Goal: Transaction & Acquisition: Obtain resource

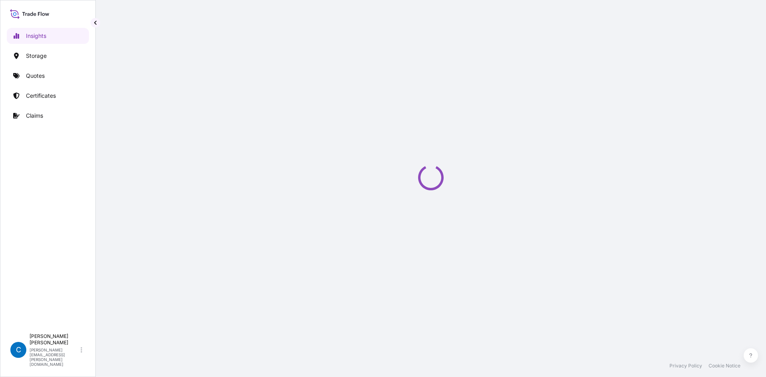
select select "2025"
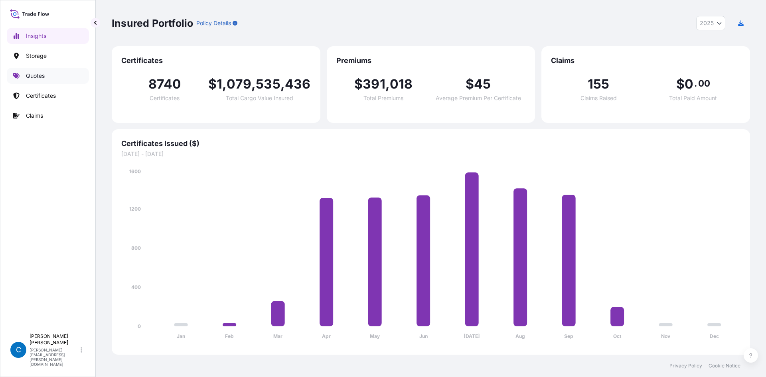
click at [49, 77] on link "Quotes" at bounding box center [48, 76] width 82 height 16
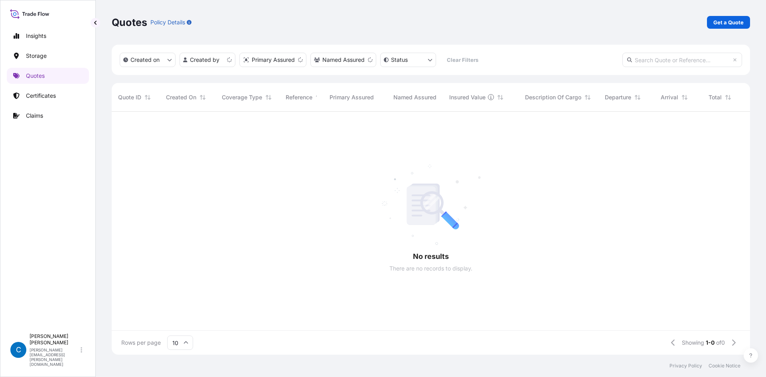
scroll to position [241, 632]
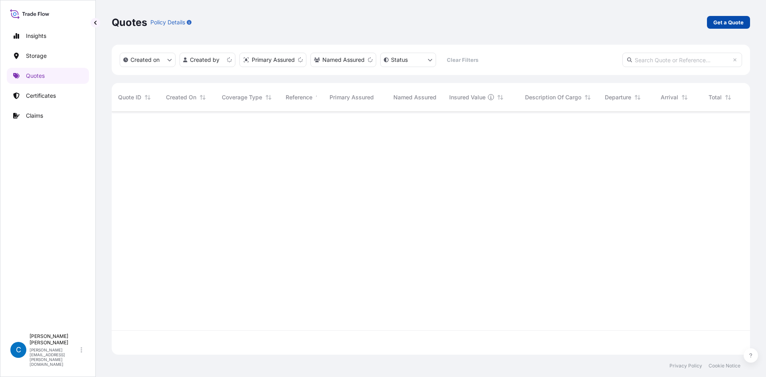
click at [716, 26] on p "Get a Quote" at bounding box center [728, 22] width 30 height 8
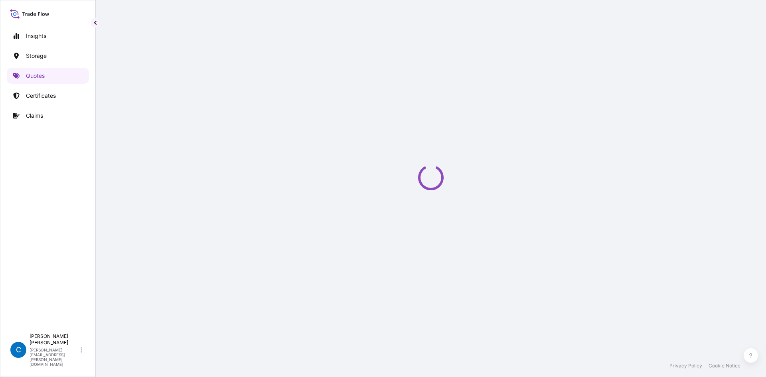
select select "Water"
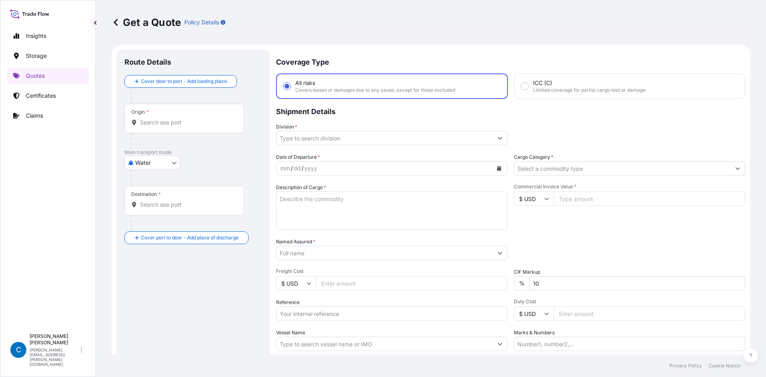
scroll to position [13, 0]
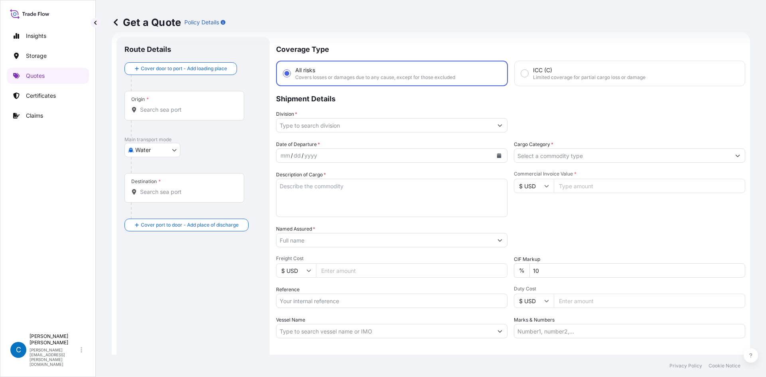
click at [199, 108] on input "Origin *" at bounding box center [187, 110] width 94 height 8
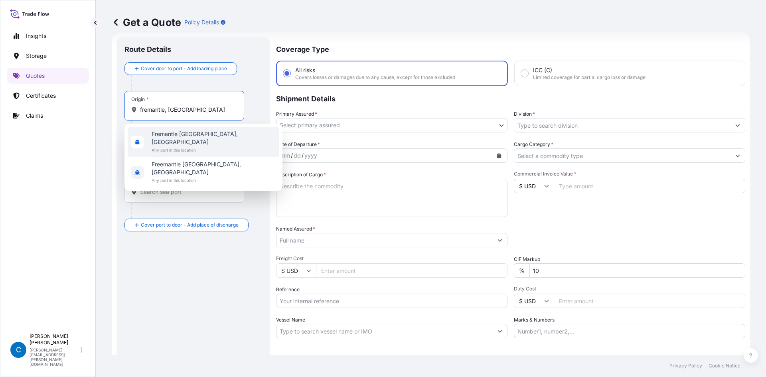
click at [186, 135] on span "Fremantle [GEOGRAPHIC_DATA], [GEOGRAPHIC_DATA]" at bounding box center [214, 138] width 124 height 16
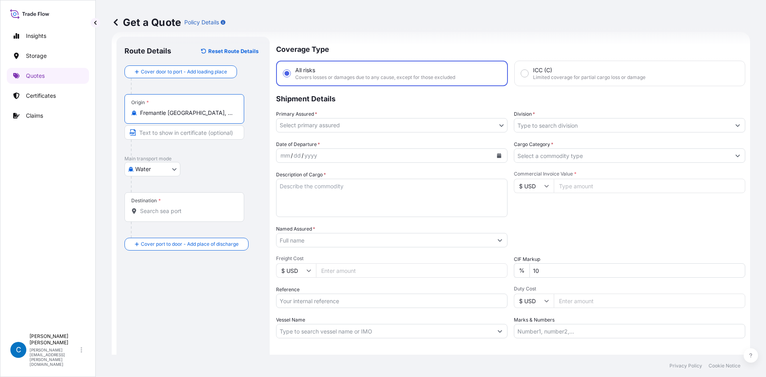
type input "Fremantle [GEOGRAPHIC_DATA], [GEOGRAPHIC_DATA]"
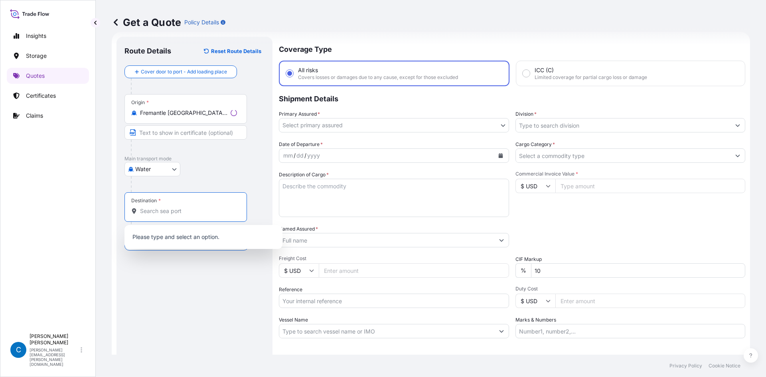
click at [160, 209] on input "Destination *" at bounding box center [188, 211] width 97 height 8
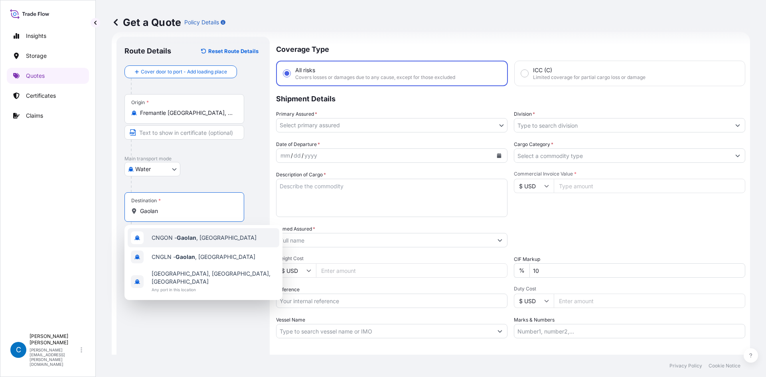
click at [168, 240] on span "CNGON - [GEOGRAPHIC_DATA] , [GEOGRAPHIC_DATA]" at bounding box center [204, 238] width 105 height 8
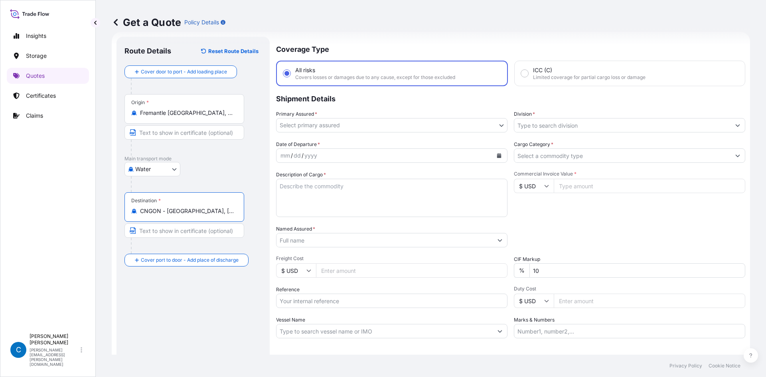
type input "CNGON - [GEOGRAPHIC_DATA], [GEOGRAPHIC_DATA]"
click at [165, 292] on div "Route Details Reset Route Details Cover door to port - Add loading place Place …" at bounding box center [192, 217] width 137 height 345
click at [416, 121] on body "3 options available. Insights Storage Quotes Certificates Claims C [PERSON_NAME…" at bounding box center [383, 188] width 766 height 377
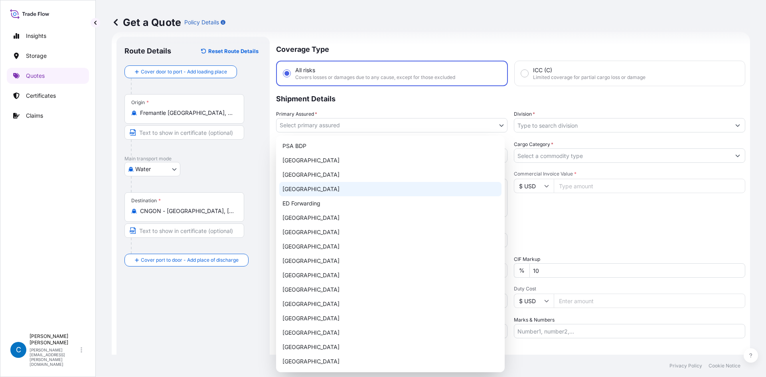
click at [358, 191] on div "[GEOGRAPHIC_DATA]" at bounding box center [390, 189] width 222 height 14
select select "32194"
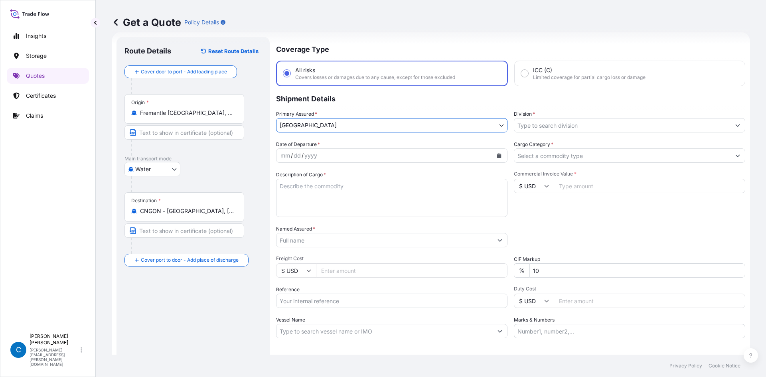
click at [527, 126] on input "Division *" at bounding box center [622, 125] width 216 height 14
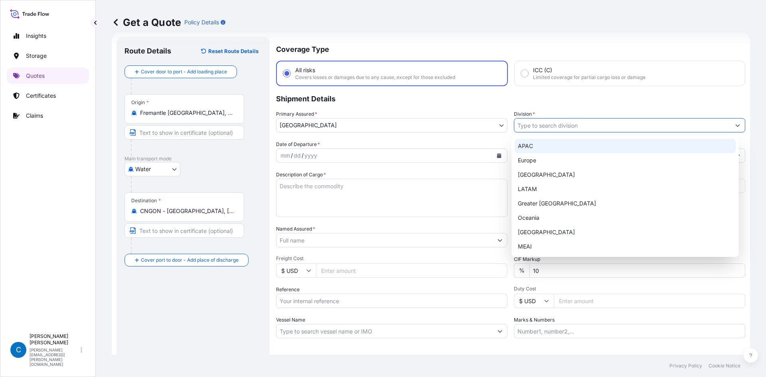
click at [523, 143] on div "APAC" at bounding box center [624, 146] width 221 height 14
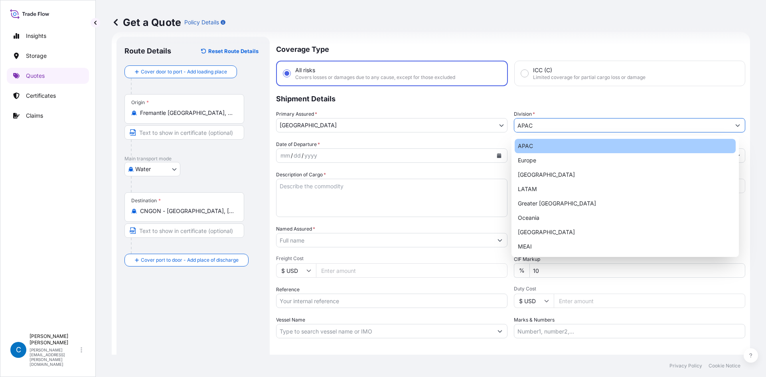
type input "APAC"
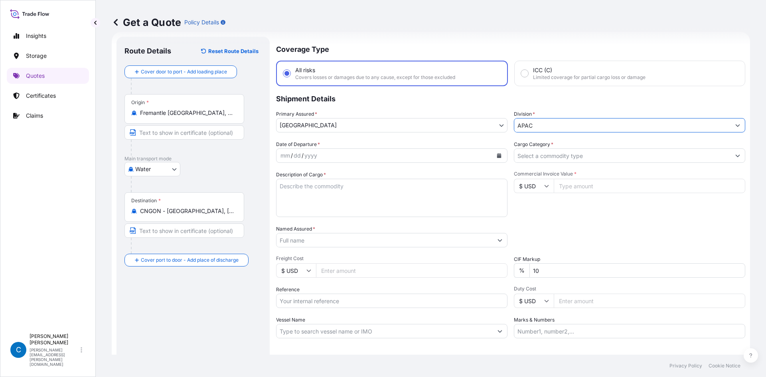
click at [497, 156] on icon "Calendar" at bounding box center [499, 155] width 4 height 5
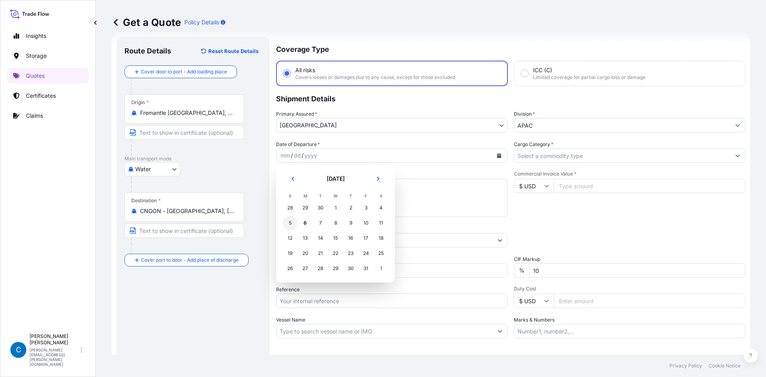
click at [292, 226] on div "5" at bounding box center [290, 223] width 14 height 14
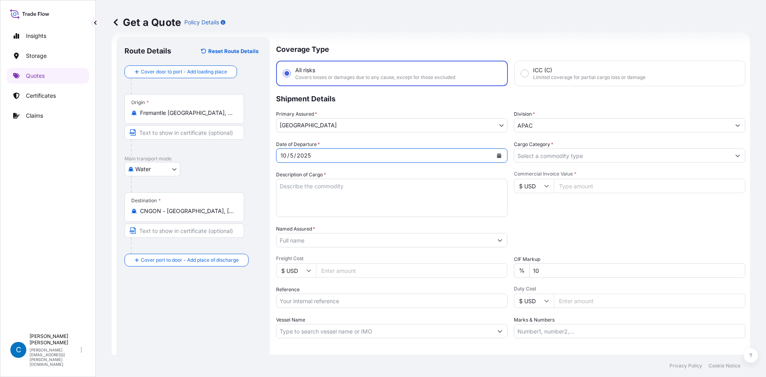
click at [629, 155] on input "Cargo Category *" at bounding box center [622, 155] width 216 height 14
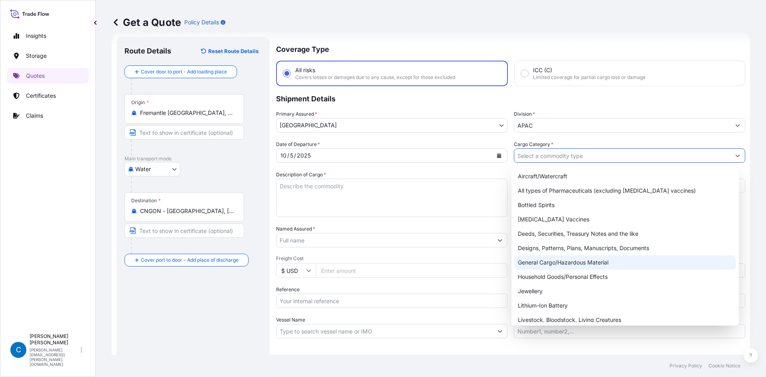
click at [569, 260] on div "General Cargo/Hazardous Material" at bounding box center [624, 262] width 221 height 14
type input "General Cargo/Hazardous Material"
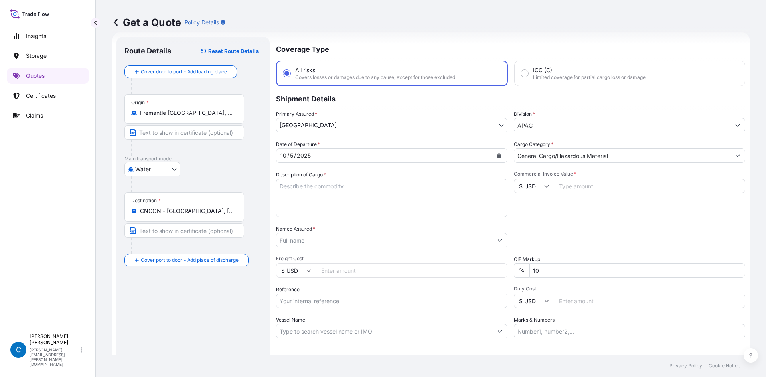
click at [307, 176] on label "Description of Cargo *" at bounding box center [301, 175] width 50 height 8
click at [307, 179] on textarea "Description of Cargo *" at bounding box center [391, 198] width 231 height 38
click at [304, 187] on textarea "Description of Cargo *" at bounding box center [391, 198] width 231 height 38
paste textarea "ACRYLAMIDE 50%"
type textarea "ACRYLAMIDE 50%"
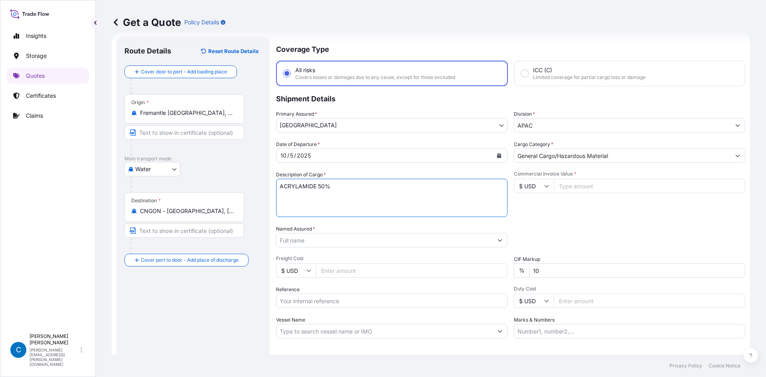
click at [581, 191] on input "Commercial Invoice Value *" at bounding box center [649, 186] width 191 height 14
type input "76300.35"
click at [535, 268] on input "10" at bounding box center [637, 270] width 216 height 14
click at [533, 270] on input "10" at bounding box center [637, 270] width 216 height 14
type input "0"
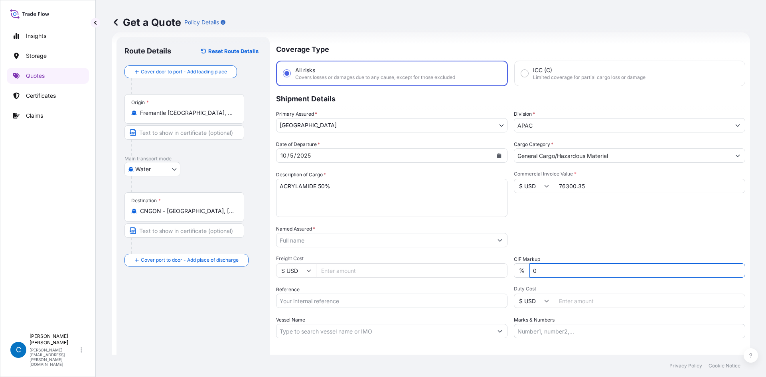
click at [544, 235] on div "Packing Category Type to search a container mode Please select a primary mode o…" at bounding box center [629, 236] width 231 height 22
click at [296, 240] on input "Named Assured *" at bounding box center [384, 240] width 216 height 14
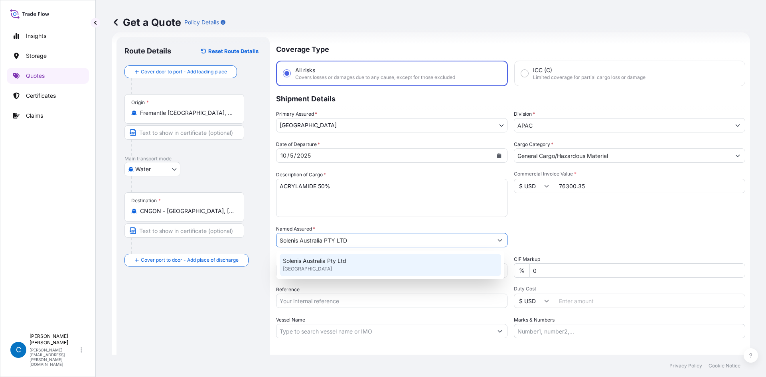
click at [317, 261] on span "Solenis Australia Pty Ltd" at bounding box center [314, 261] width 63 height 8
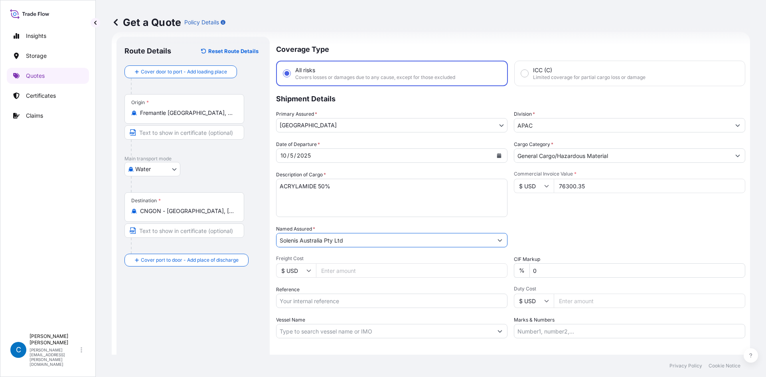
type input "Solenis Australia Pty Ltd"
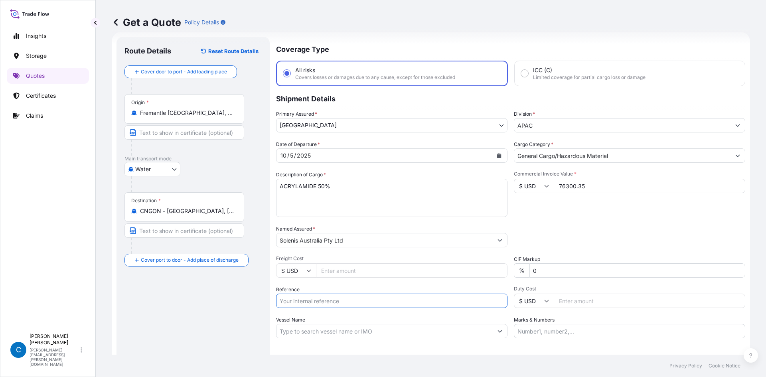
paste input "111966007"
type input "111966007"
click at [325, 331] on input "Vessel Name" at bounding box center [384, 331] width 216 height 14
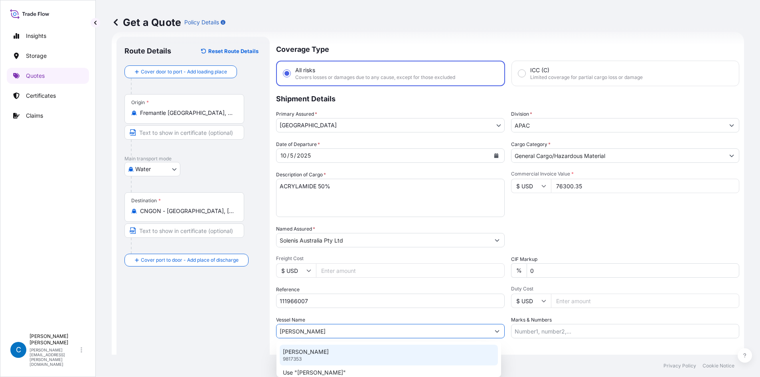
click at [320, 348] on div "[PERSON_NAME] 9817353" at bounding box center [389, 355] width 218 height 21
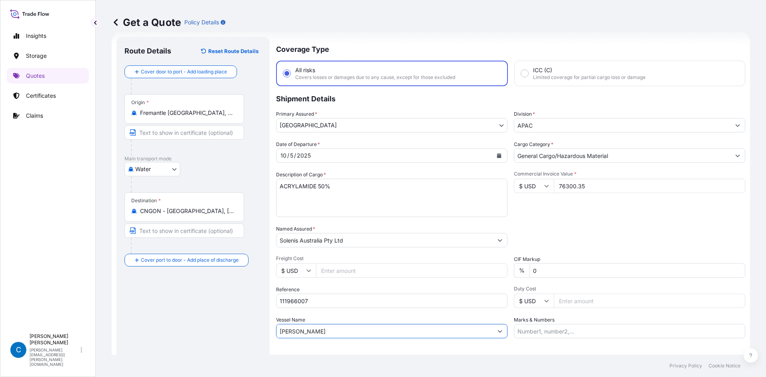
type input "[PERSON_NAME]"
click at [244, 336] on div "Route Details Reset Route Details Cover door to port - Add loading place Place …" at bounding box center [192, 217] width 137 height 345
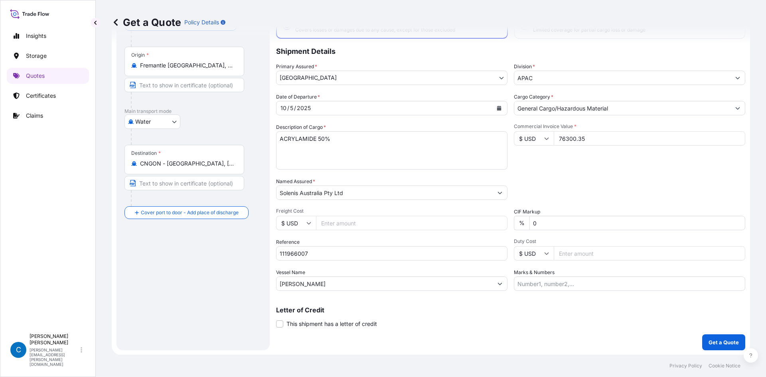
scroll to position [61, 0]
click at [717, 335] on button "Get a Quote" at bounding box center [723, 342] width 43 height 16
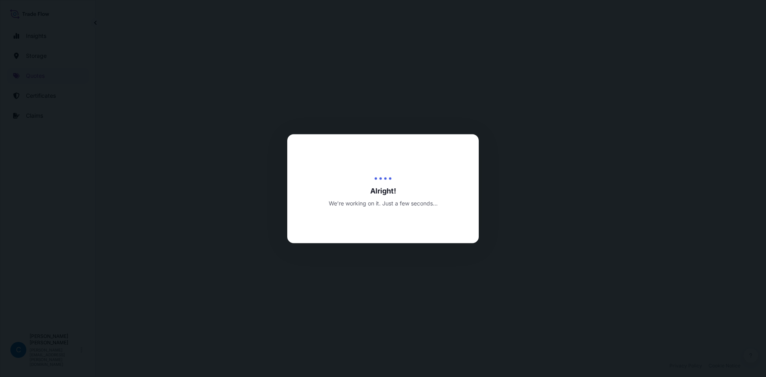
select select "Water"
select select "32194"
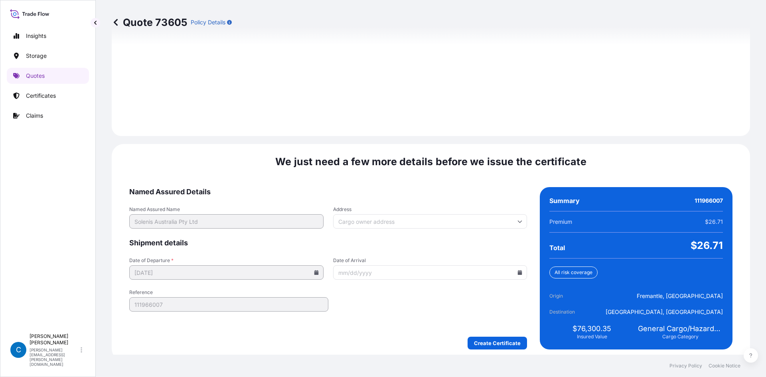
scroll to position [1103, 0]
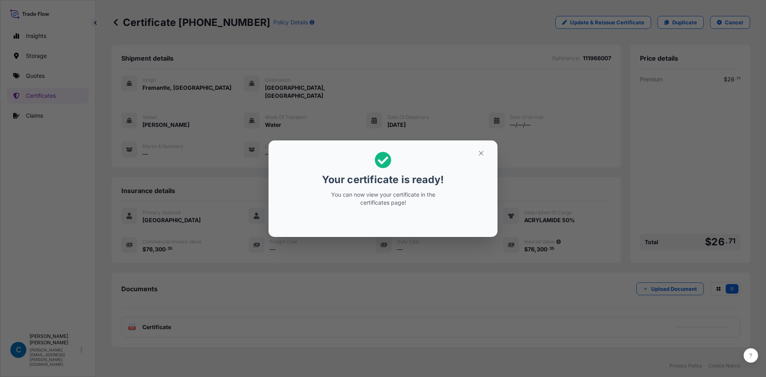
click at [390, 276] on div "Your certificate is ready! You can now view your certificate in the certificate…" at bounding box center [383, 188] width 766 height 377
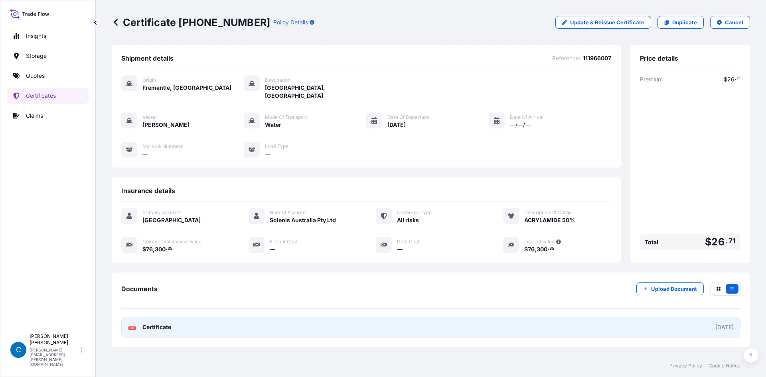
click at [371, 317] on link "PDF Certificate [DATE]" at bounding box center [430, 327] width 619 height 21
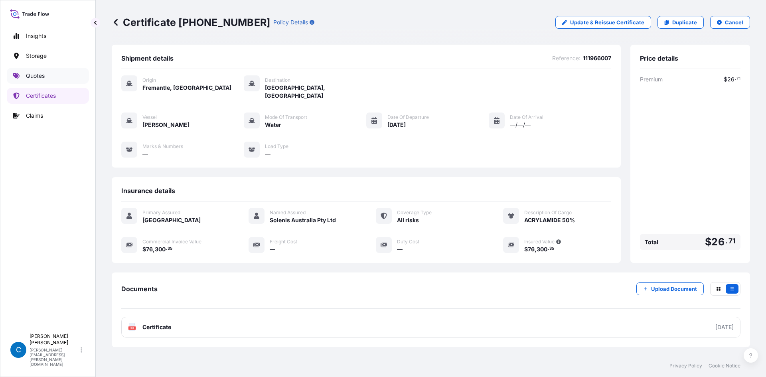
click at [38, 73] on p "Quotes" at bounding box center [35, 76] width 19 height 8
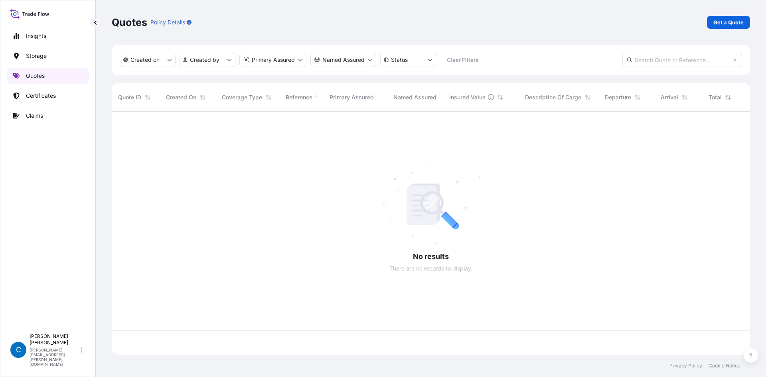
scroll to position [241, 632]
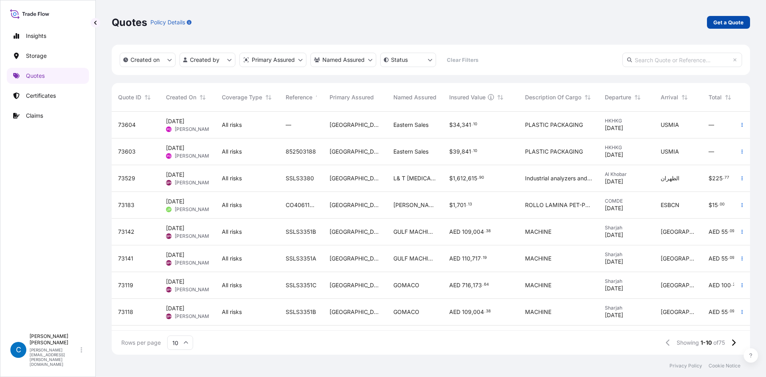
click at [733, 25] on p "Get a Quote" at bounding box center [728, 22] width 30 height 8
select select "Water"
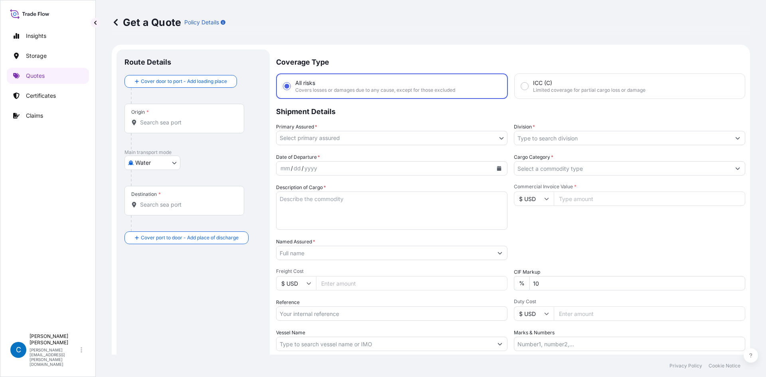
scroll to position [13, 0]
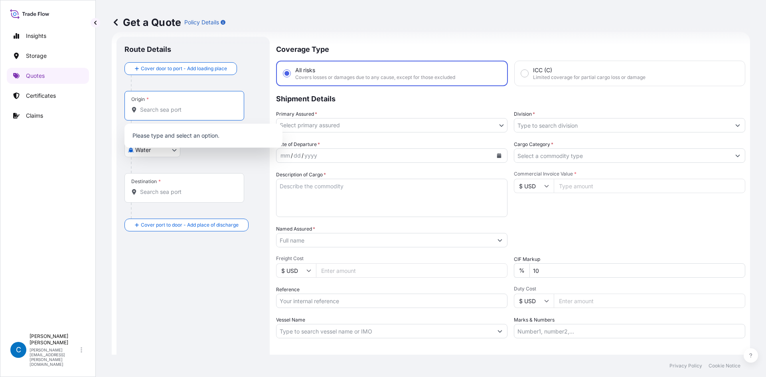
click at [173, 109] on input "Origin *" at bounding box center [187, 110] width 94 height 8
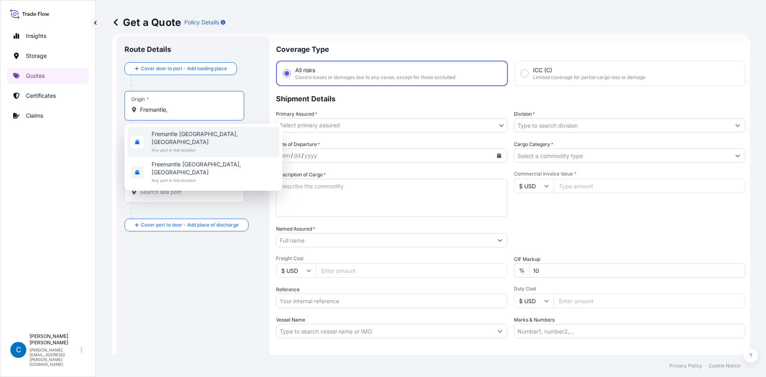
click at [177, 135] on span "Fremantle [GEOGRAPHIC_DATA], [GEOGRAPHIC_DATA]" at bounding box center [214, 138] width 124 height 16
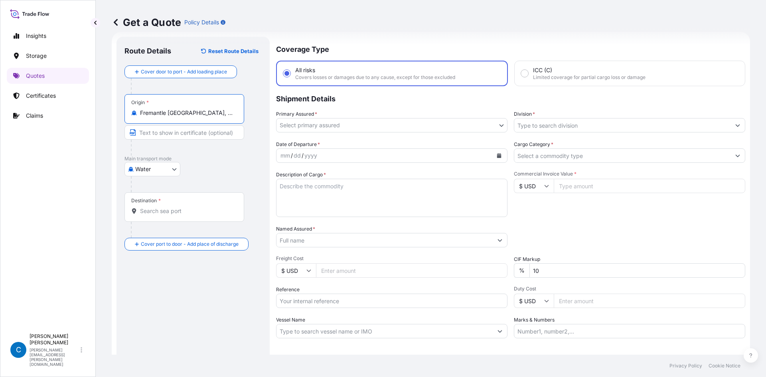
type input "Fremantle [GEOGRAPHIC_DATA], [GEOGRAPHIC_DATA]"
click at [161, 198] on div "Destination *" at bounding box center [184, 207] width 120 height 30
click at [161, 207] on input "Destination *" at bounding box center [187, 211] width 94 height 8
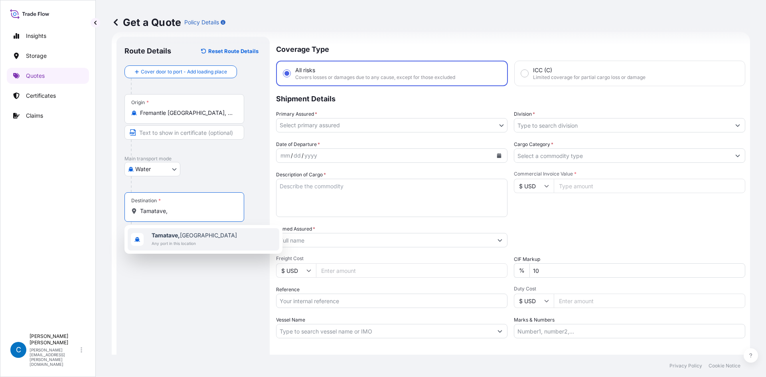
click at [157, 243] on span "Any port in this location" at bounding box center [194, 243] width 85 height 8
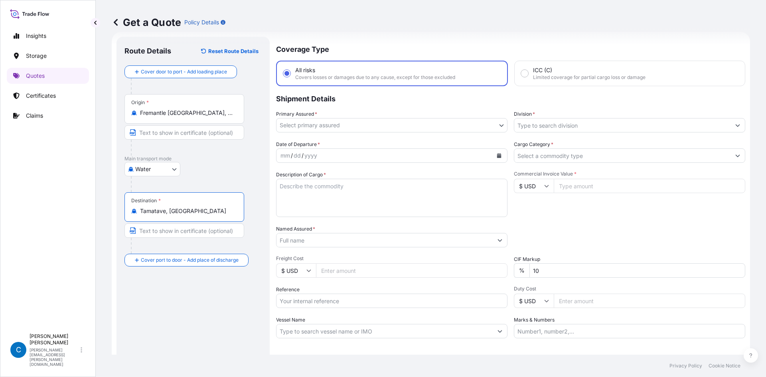
type input "Tamatave, [GEOGRAPHIC_DATA]"
click at [150, 292] on div "Route Details Reset Route Details Cover door to port - Add loading place Place …" at bounding box center [192, 217] width 137 height 345
click at [329, 118] on div "Primary Assured * Select primary assured" at bounding box center [391, 121] width 231 height 22
click at [327, 125] on body "10 options available. 1 option available. 0 options available. 2 options availa…" at bounding box center [383, 188] width 766 height 377
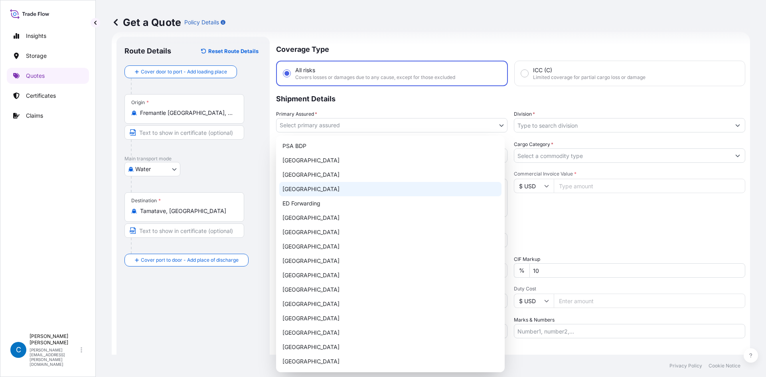
click at [315, 193] on div "[GEOGRAPHIC_DATA]" at bounding box center [390, 189] width 222 height 14
select select "32194"
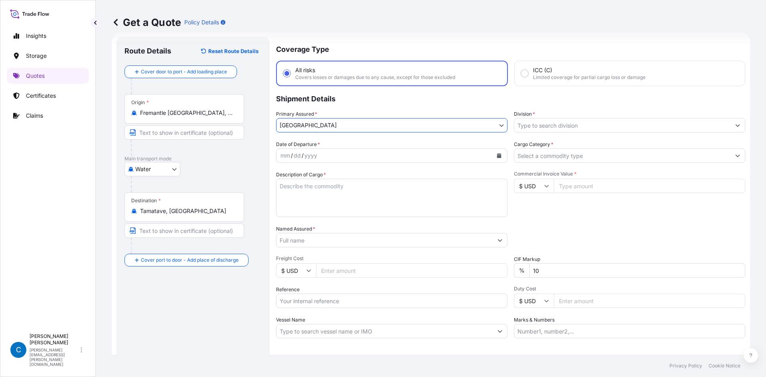
click at [564, 112] on div "Division *" at bounding box center [629, 121] width 231 height 22
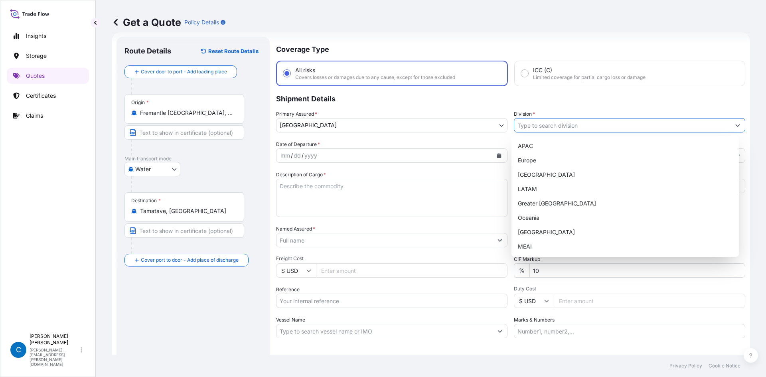
click at [560, 123] on input "Division *" at bounding box center [622, 125] width 216 height 14
click at [549, 149] on div "APAC" at bounding box center [624, 146] width 221 height 14
type input "APAC"
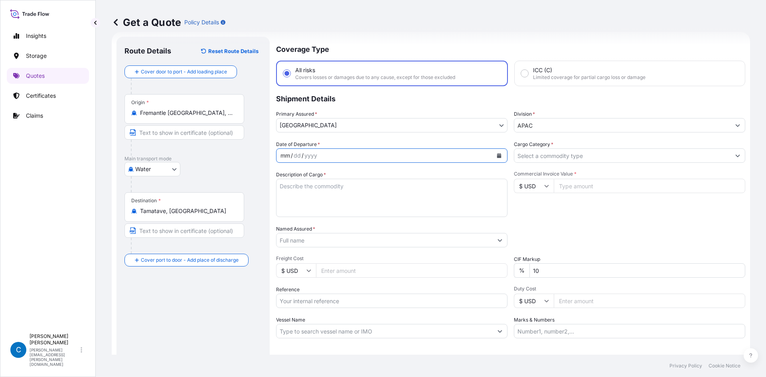
click at [385, 157] on div "mm / dd / yyyy" at bounding box center [384, 155] width 216 height 14
click at [502, 153] on button "Calendar" at bounding box center [499, 155] width 13 height 13
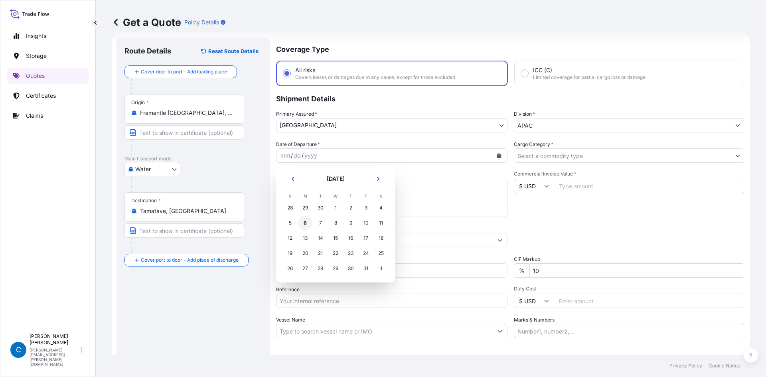
click at [301, 223] on div "6" at bounding box center [305, 223] width 14 height 14
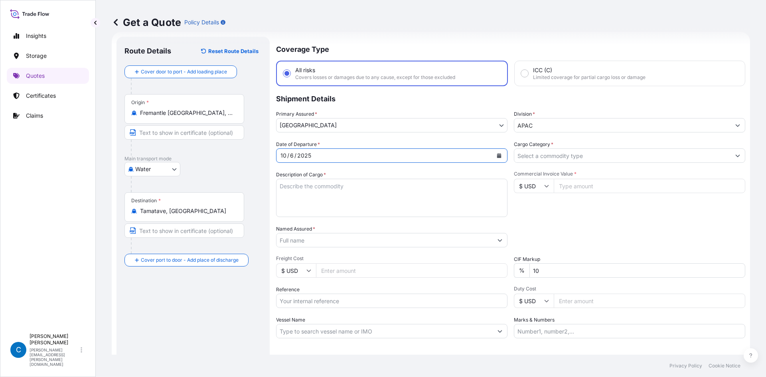
click at [551, 156] on input "Cargo Category *" at bounding box center [622, 155] width 216 height 14
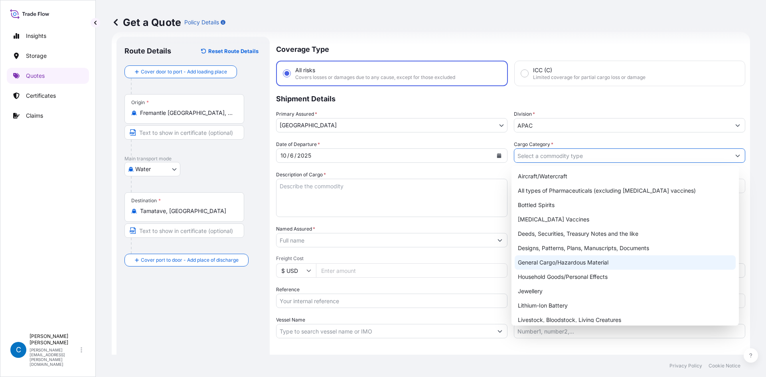
click at [529, 261] on div "General Cargo/Hazardous Material" at bounding box center [624, 262] width 221 height 14
type input "General Cargo/Hazardous Material"
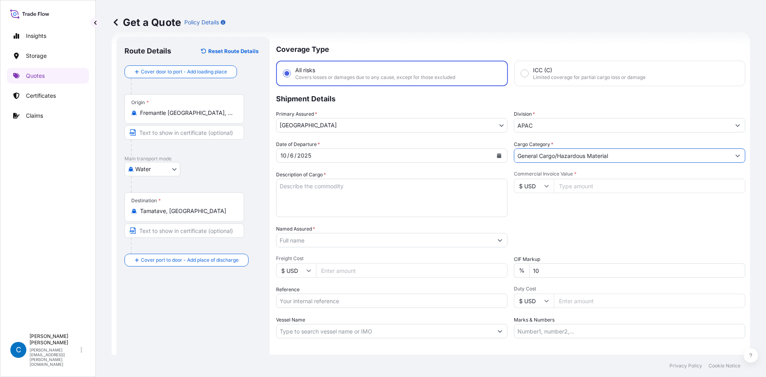
click at [406, 192] on textarea "Description of Cargo *" at bounding box center [391, 198] width 231 height 38
click at [426, 207] on textarea "Description of Cargo *" at bounding box center [391, 198] width 231 height 38
paste textarea "ALCOTAC CB11"
type textarea "ALCOTAC CB11"
click at [627, 189] on input "Commercial Invoice Value *" at bounding box center [649, 186] width 191 height 14
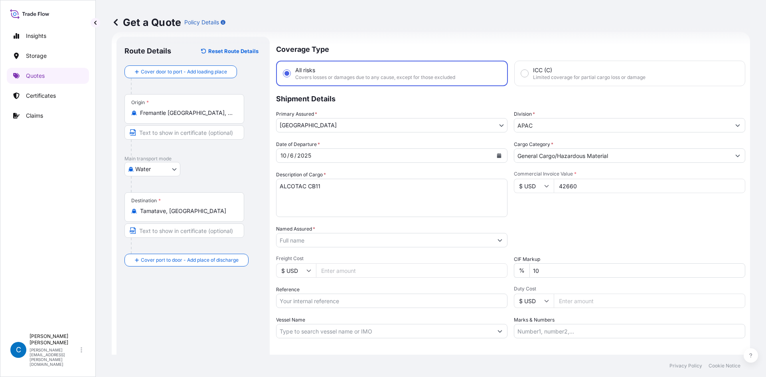
type input "42660"
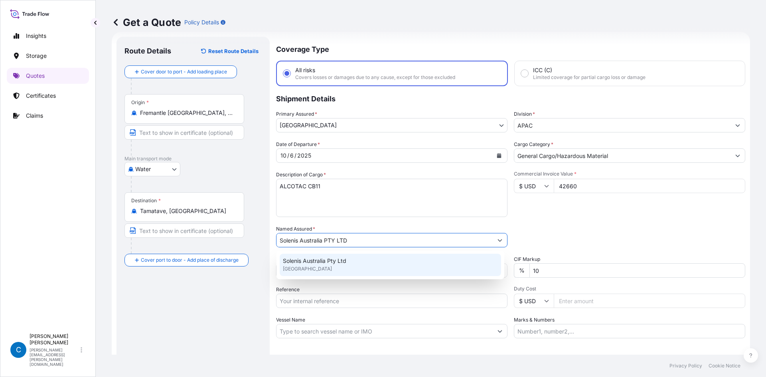
click at [365, 266] on div "Solenis Australia Pty Ltd [GEOGRAPHIC_DATA]" at bounding box center [390, 265] width 221 height 22
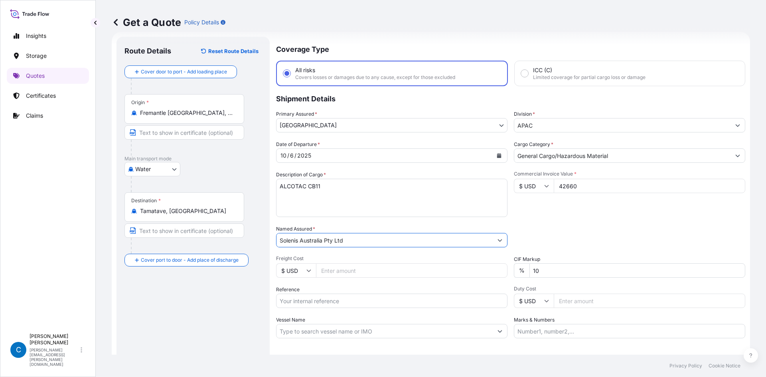
type input "Solenis Australia Pty Ltd"
click at [585, 219] on div "Date of Departure * [DATE] Cargo Category * General Cargo/Hazardous Material De…" at bounding box center [510, 239] width 469 height 198
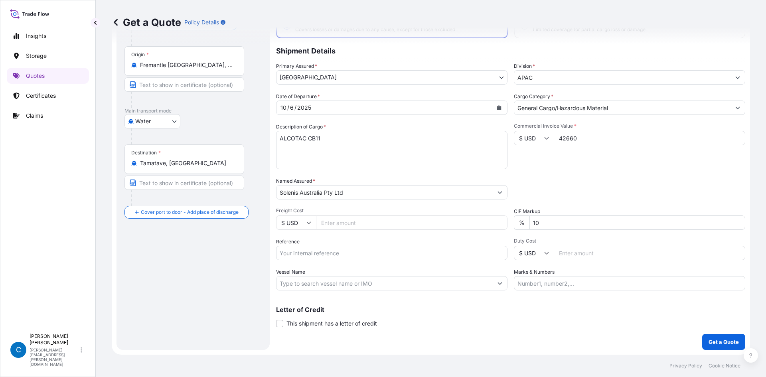
click at [372, 224] on input "Freight Cost" at bounding box center [411, 222] width 191 height 14
click at [542, 162] on div "Commercial Invoice Value * $ USD 42660" at bounding box center [629, 146] width 231 height 46
click at [532, 223] on input "10" at bounding box center [637, 222] width 216 height 14
type input "0"
click at [538, 181] on div "Packing Category Type to search a container mode Please select a primary mode o…" at bounding box center [629, 188] width 231 height 22
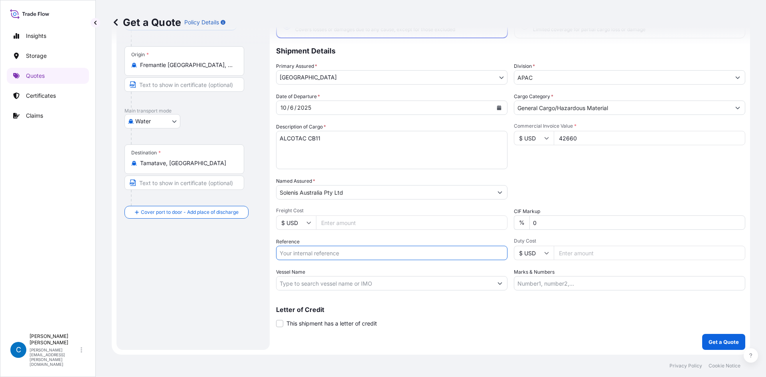
paste input "112009381"
type input "112009381"
click at [550, 176] on div "Date of Departure * [DATE] Cargo Category * General Cargo/Hazardous Material De…" at bounding box center [510, 192] width 469 height 198
click at [421, 284] on input "Vessel Name" at bounding box center [384, 283] width 216 height 14
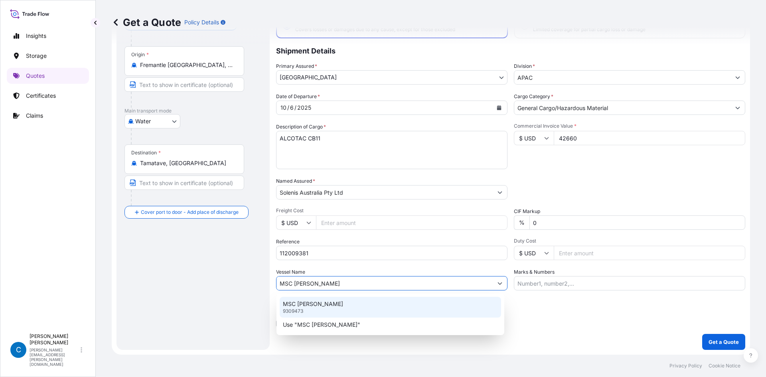
click at [406, 303] on div "MSC [PERSON_NAME] 9309473" at bounding box center [390, 307] width 221 height 21
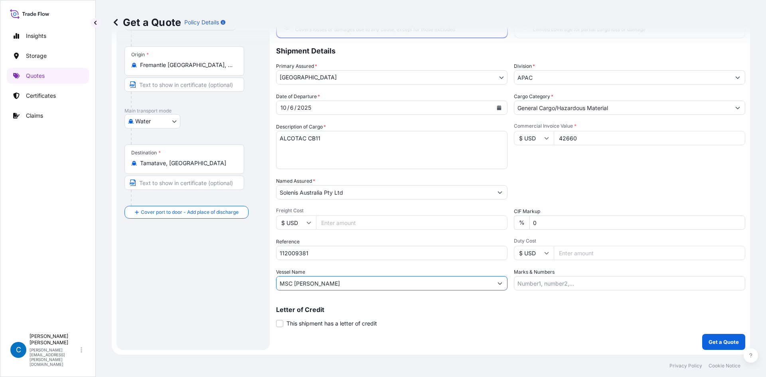
type input "MSC [PERSON_NAME]"
click at [556, 284] on input "Marks & Numbers" at bounding box center [629, 283] width 231 height 14
click at [508, 323] on div "Letter of Credit This shipment has a letter of credit Letter of credit * Letter…" at bounding box center [510, 316] width 469 height 21
click at [702, 344] on button "Get a Quote" at bounding box center [723, 342] width 43 height 16
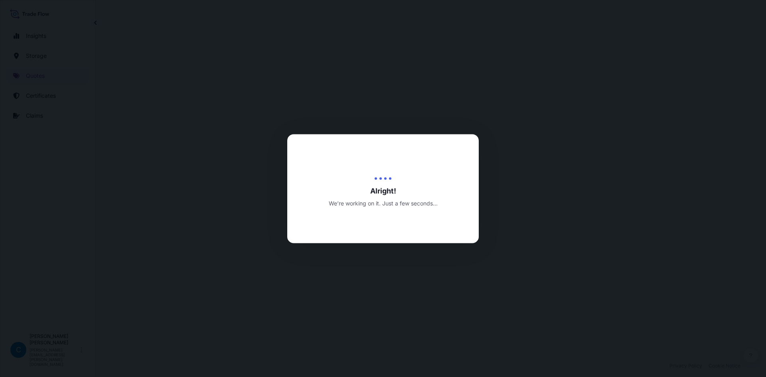
select select "Water"
select select "32194"
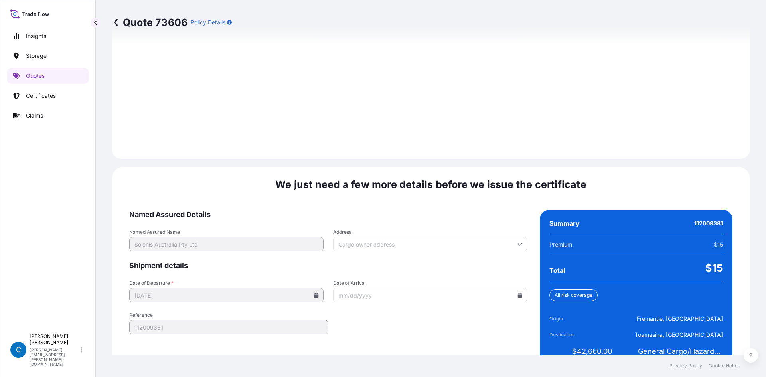
scroll to position [1103, 0]
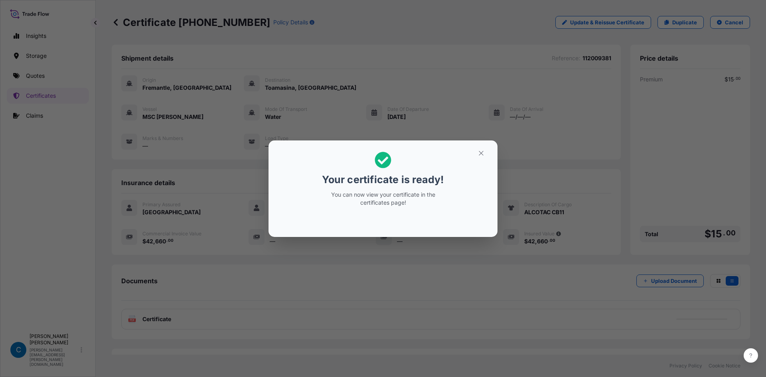
click at [396, 275] on div "Your certificate is ready! You can now view your certificate in the certificate…" at bounding box center [383, 188] width 766 height 377
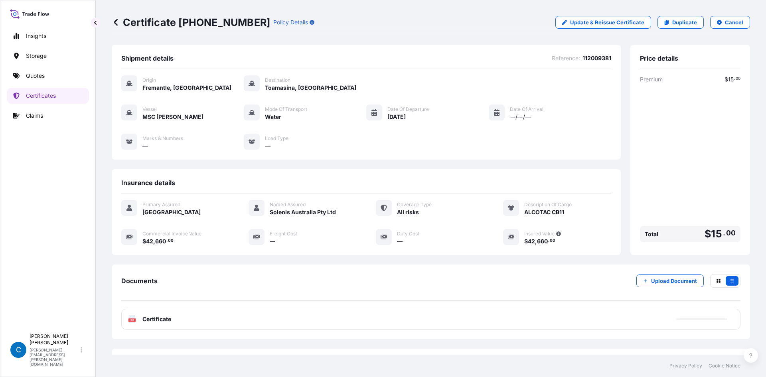
click at [369, 316] on div "PDF Certificate" at bounding box center [430, 319] width 619 height 21
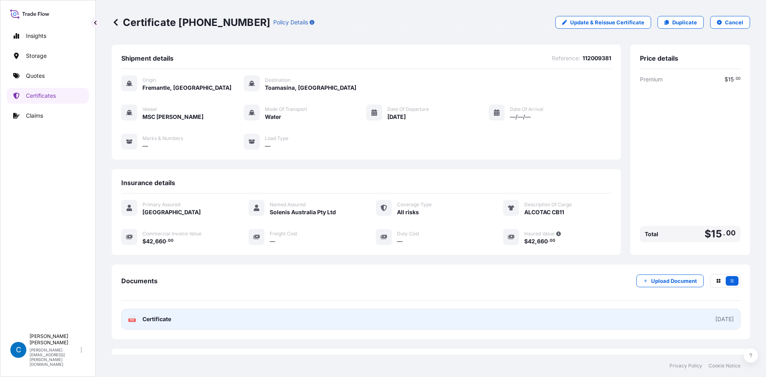
click at [372, 320] on link "PDF Certificate [DATE]" at bounding box center [430, 319] width 619 height 21
